Goal: Information Seeking & Learning: Learn about a topic

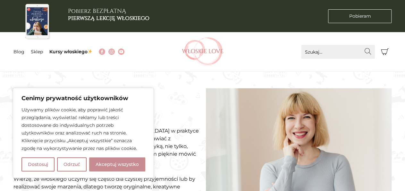
click at [118, 164] on button "Akceptuj wszystko" at bounding box center [117, 164] width 56 height 14
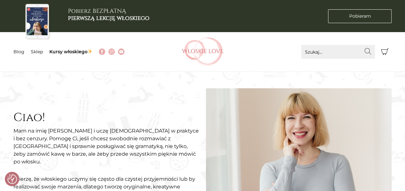
checkbox input "true"
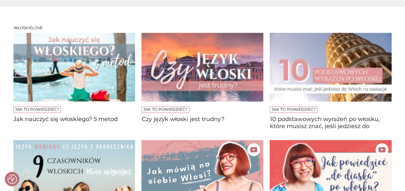
scroll to position [431, 0]
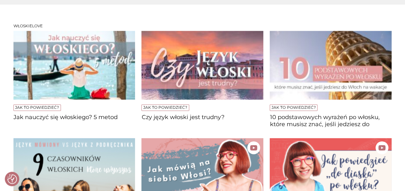
click at [194, 70] on img at bounding box center [203, 65] width 122 height 69
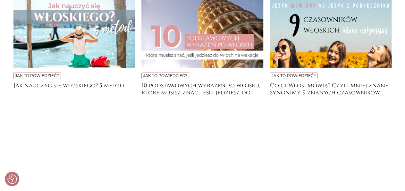
scroll to position [2286, 0]
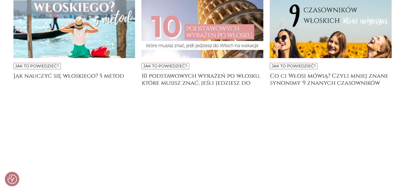
click at [174, 29] on img at bounding box center [203, 23] width 122 height 69
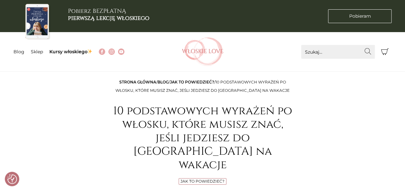
checkbox input "true"
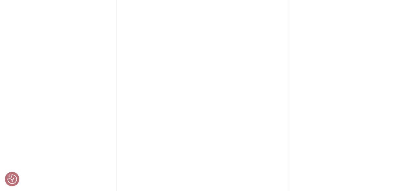
scroll to position [646, 0]
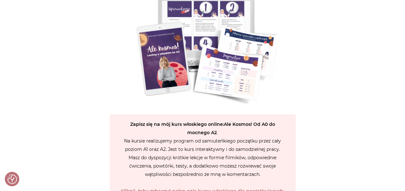
scroll to position [1495, 0]
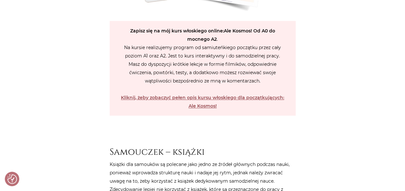
click at [210, 99] on strong "Kliknij, żeby zobaczyć pełen opis kursu włoskiego dla początkujących: Ale Kosmo…" at bounding box center [202, 102] width 163 height 14
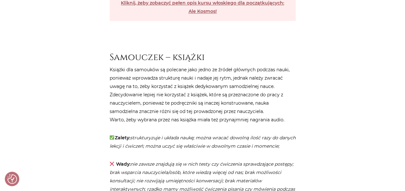
scroll to position [1595, 0]
